Goal: Check status: Check status

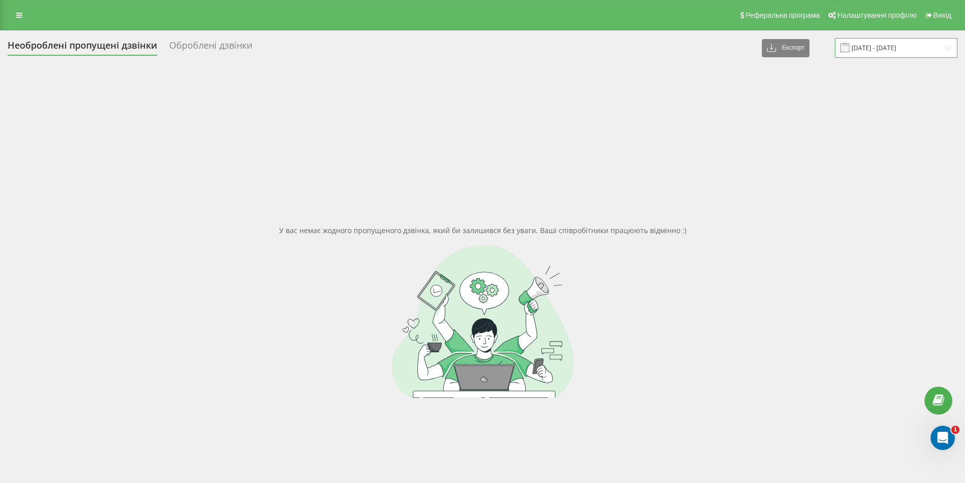
click at [893, 47] on input "[DATE] - [DATE]" at bounding box center [896, 48] width 123 height 20
click at [872, 47] on input "16.08.2025 - 18.08.2025" at bounding box center [896, 48] width 123 height 20
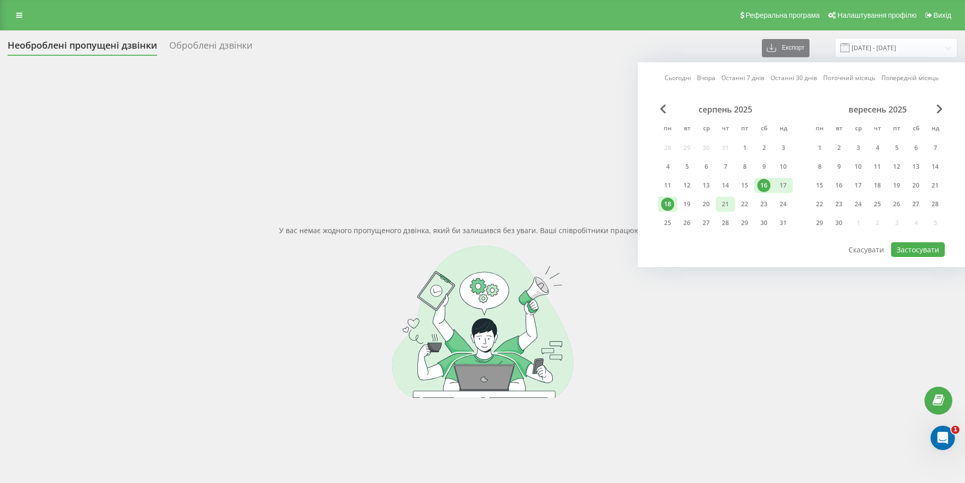
click at [728, 205] on div "21" at bounding box center [725, 204] width 13 height 13
click at [918, 245] on button "Застосувати" at bounding box center [918, 249] width 54 height 15
type input "21.08.2025 - 21.08.2025"
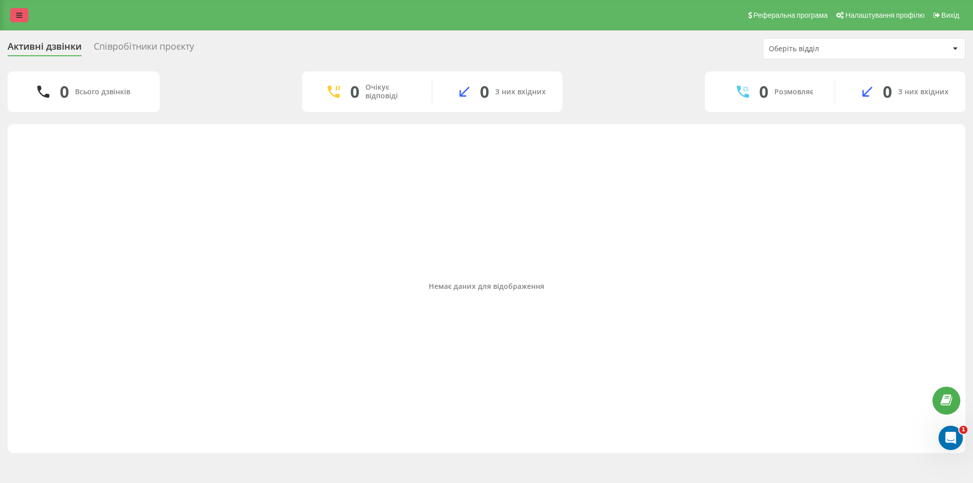
click at [16, 21] on link at bounding box center [19, 15] width 18 height 14
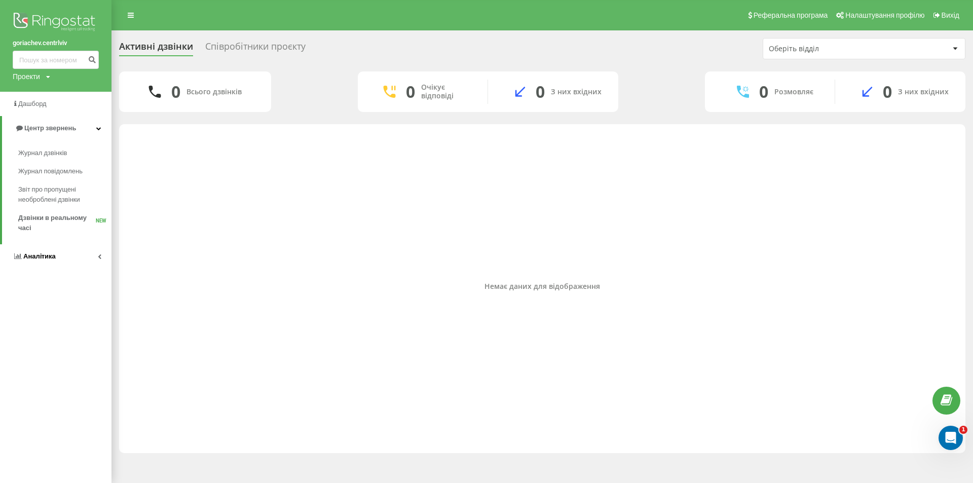
click at [50, 257] on span "Аналiтика" at bounding box center [39, 256] width 32 height 8
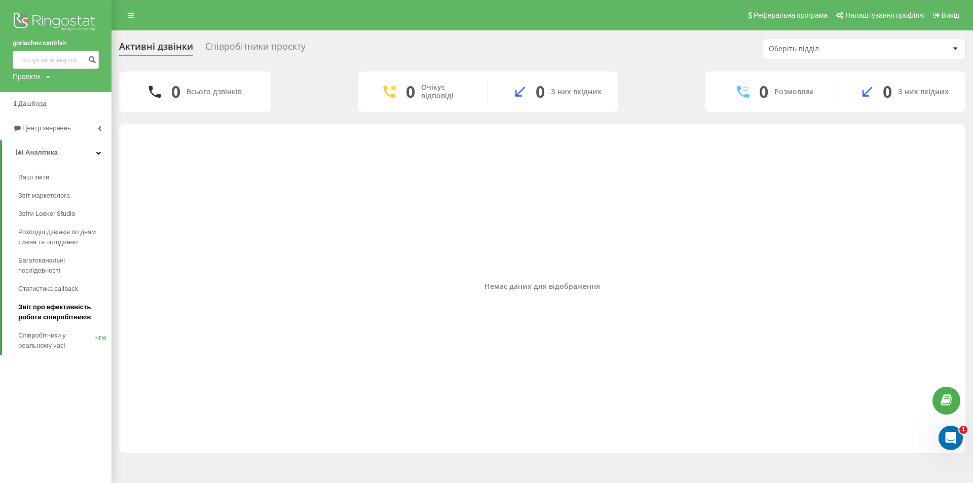
click at [79, 311] on span "Звіт про ефективність роботи співробітників" at bounding box center [62, 312] width 88 height 20
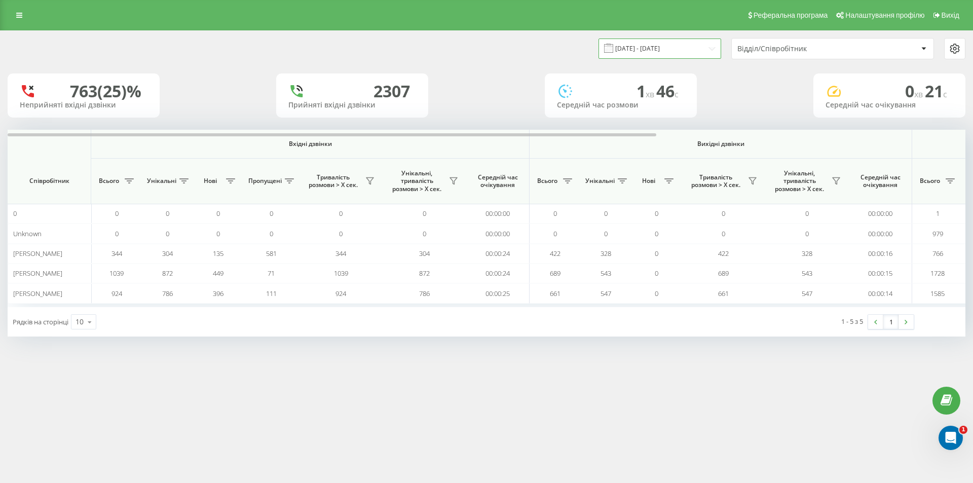
click at [676, 46] on input "[DATE] - [DATE]" at bounding box center [659, 49] width 123 height 20
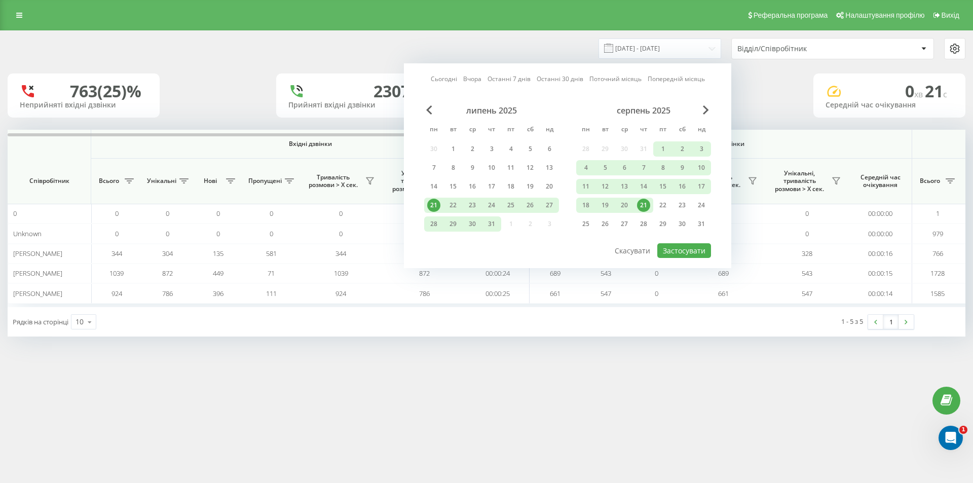
click at [644, 204] on div "21" at bounding box center [643, 205] width 13 height 13
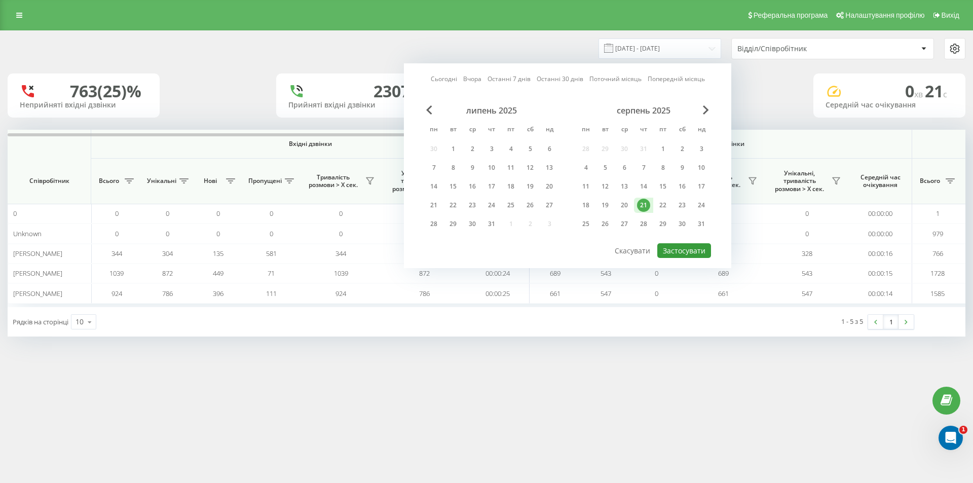
click at [680, 247] on button "Застосувати" at bounding box center [684, 250] width 54 height 15
type input "[DATE] - [DATE]"
